Goal: Task Accomplishment & Management: Use online tool/utility

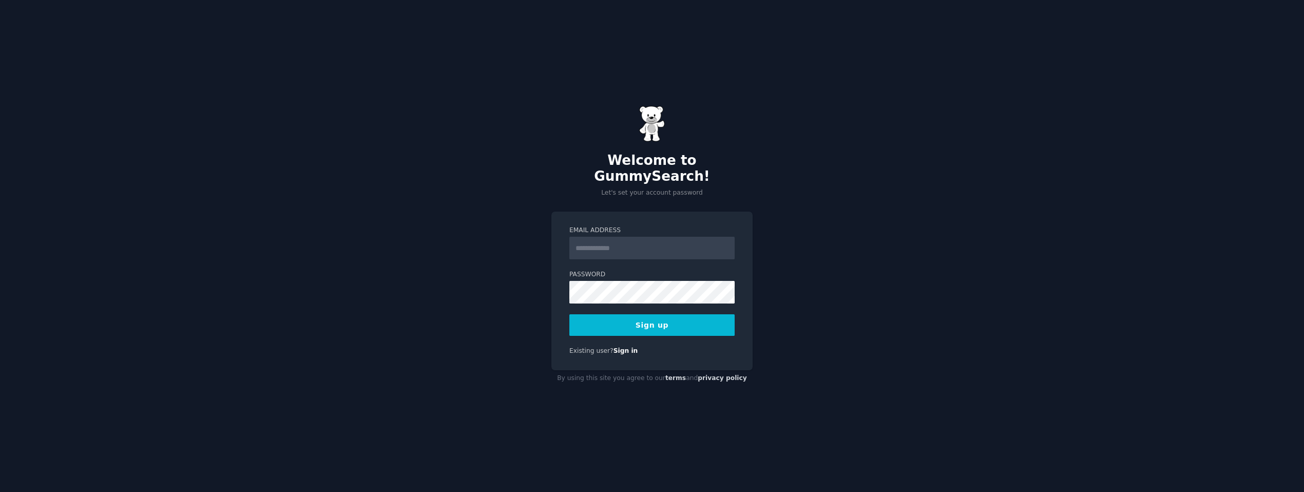
click at [603, 247] on input "Email Address" at bounding box center [651, 248] width 165 height 23
type input "**********"
click at [569, 314] on button "Sign up" at bounding box center [651, 325] width 165 height 22
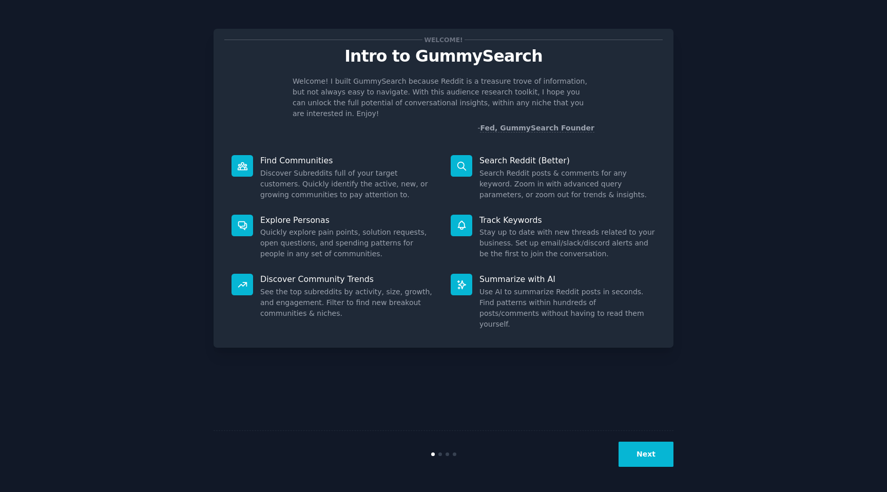
click at [643, 462] on button "Next" at bounding box center [646, 454] width 55 height 25
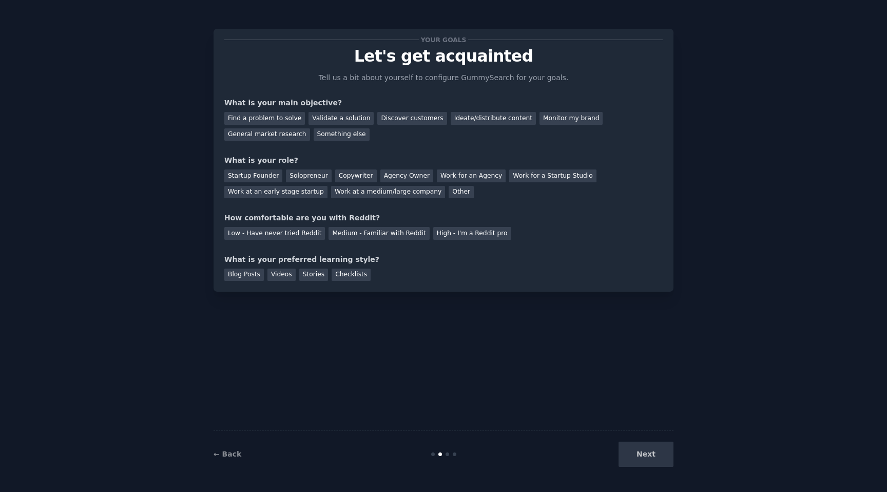
click at [654, 450] on div "Next" at bounding box center [597, 454] width 154 height 25
click at [660, 457] on div "Next" at bounding box center [597, 454] width 154 height 25
click at [288, 273] on div "Videos" at bounding box center [281, 275] width 28 height 13
click at [558, 114] on div "Monitor my brand" at bounding box center [571, 118] width 63 height 13
click at [408, 169] on div "Agency Owner" at bounding box center [406, 175] width 53 height 13
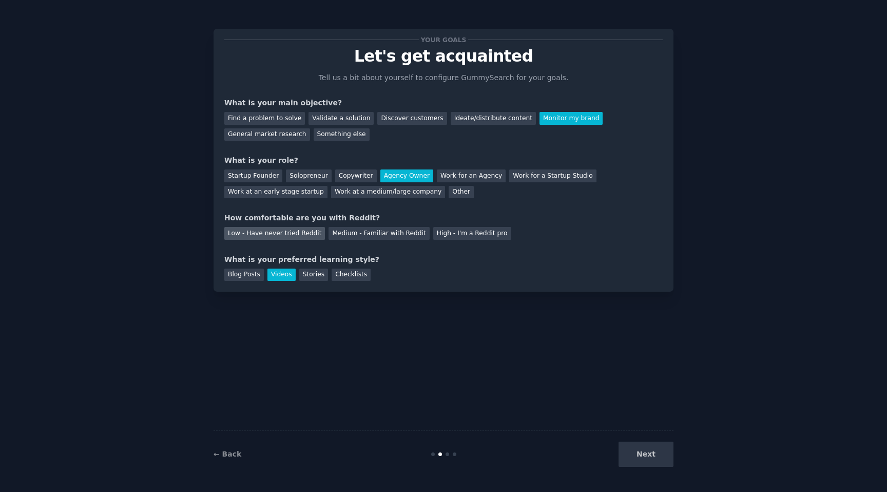
click at [285, 234] on div "Low - Have never tried Reddit" at bounding box center [274, 233] width 101 height 13
click at [649, 452] on button "Next" at bounding box center [646, 454] width 55 height 25
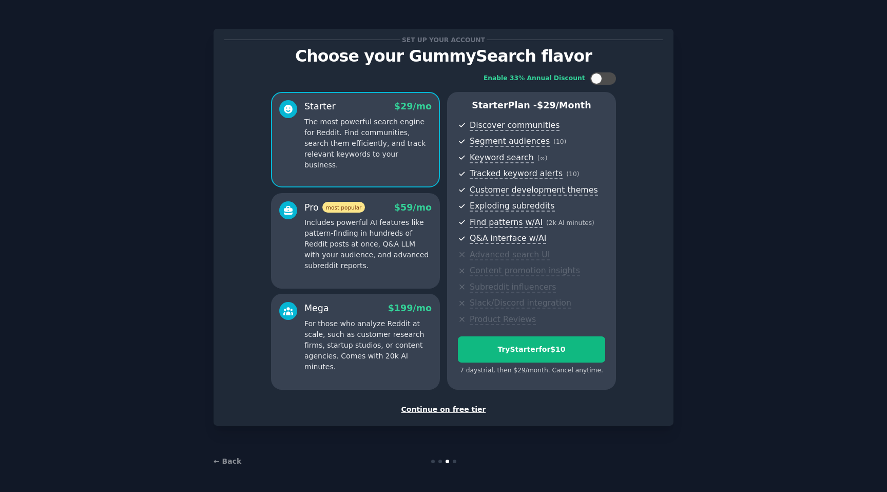
click at [431, 413] on div "Continue on free tier" at bounding box center [443, 409] width 438 height 11
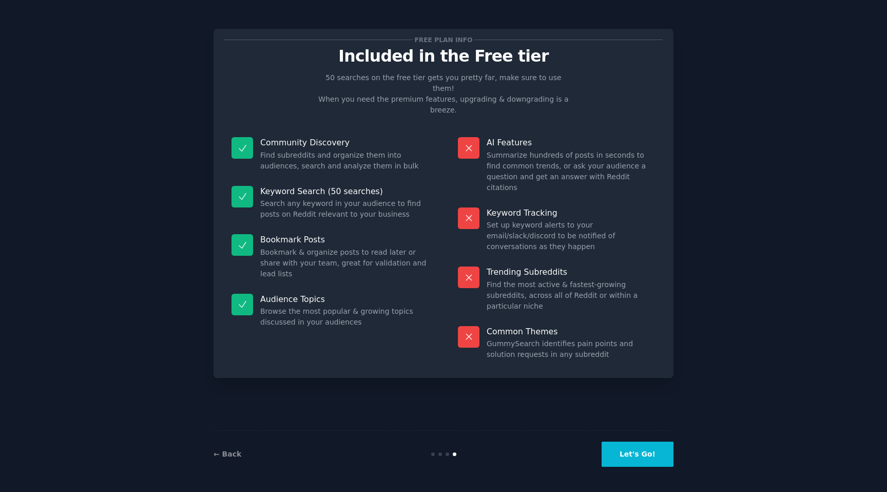
click at [633, 449] on button "Let's Go!" at bounding box center [638, 454] width 72 height 25
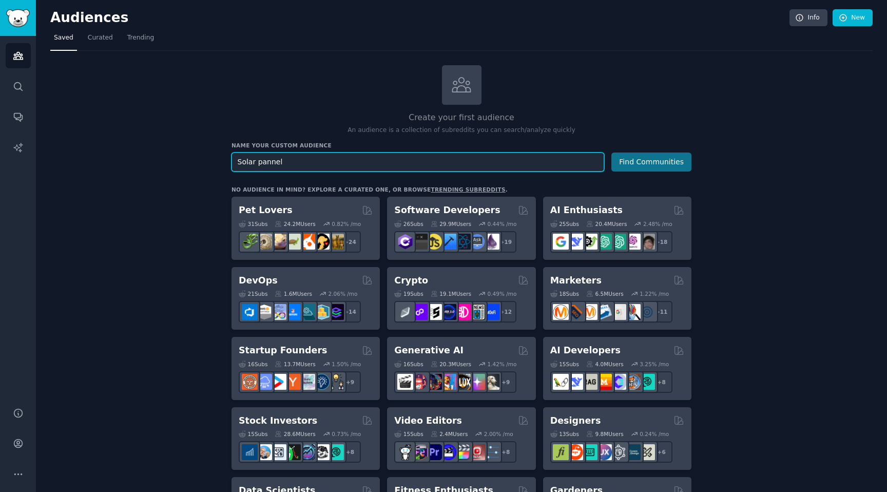
type input "Solar pannel"
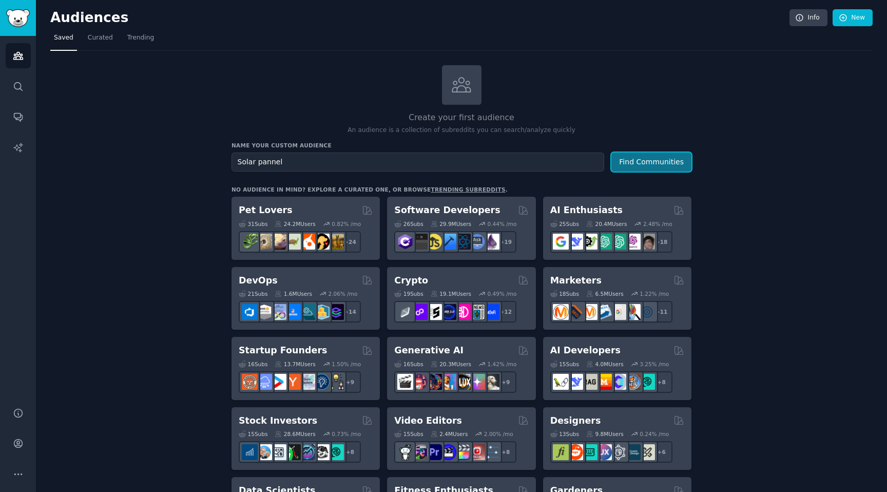
click at [646, 158] on button "Find Communities" at bounding box center [651, 161] width 80 height 19
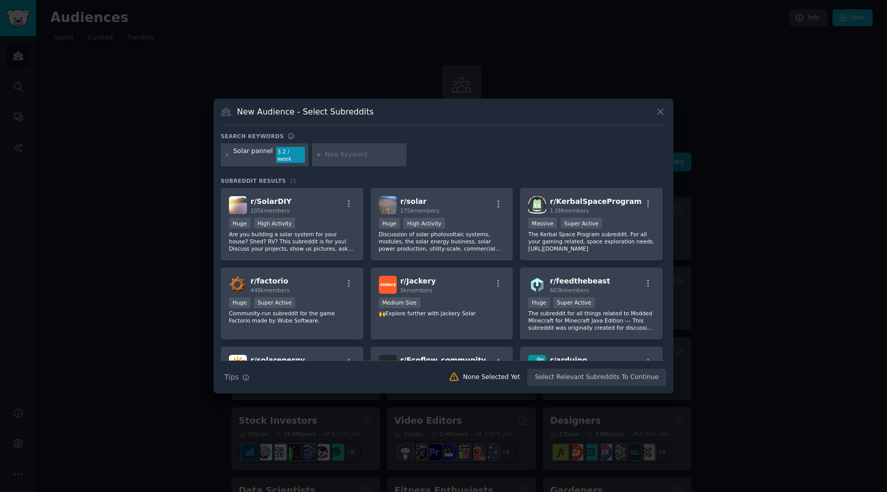
click at [665, 117] on icon at bounding box center [660, 111] width 11 height 11
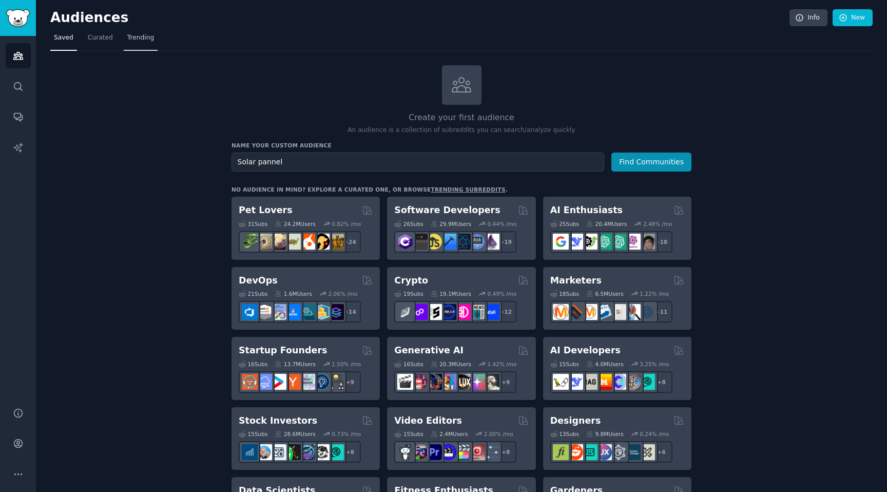
click at [144, 32] on link "Trending" at bounding box center [141, 40] width 34 height 21
